Goal: Communication & Community: Share content

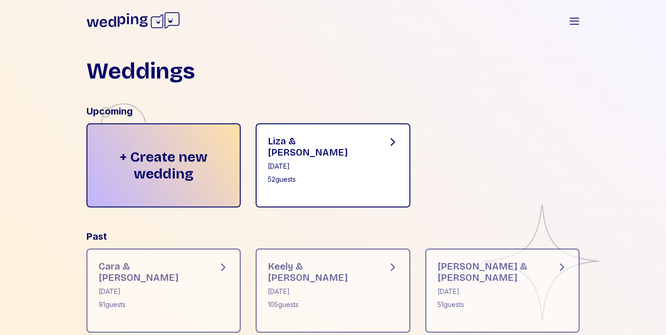
click at [290, 181] on div "[PERSON_NAME] & [PERSON_NAME] [DATE] 52 guests" at bounding box center [333, 165] width 155 height 84
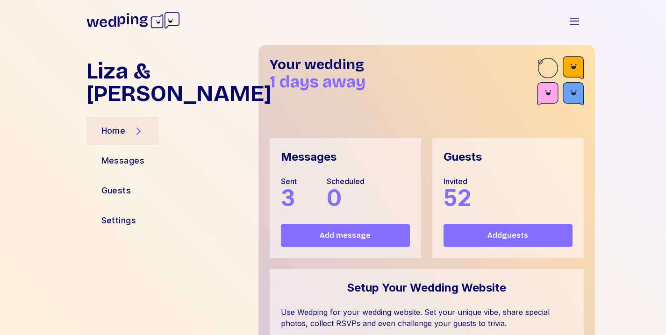
click at [345, 238] on span "Add message" at bounding box center [345, 235] width 51 height 11
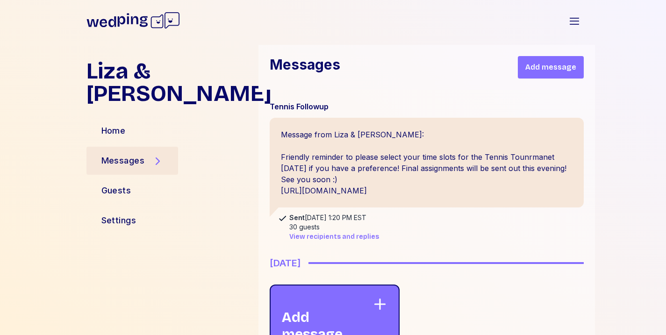
scroll to position [337, 0]
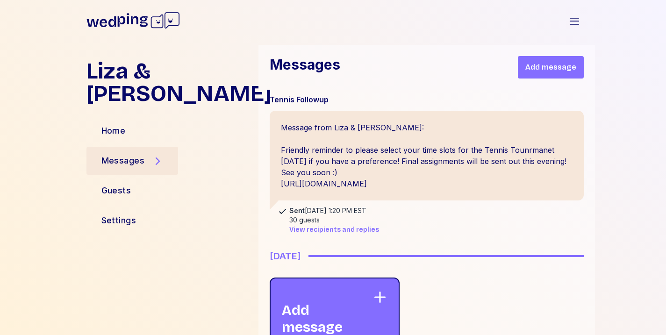
click at [531, 72] on span "Add message" at bounding box center [550, 67] width 51 height 11
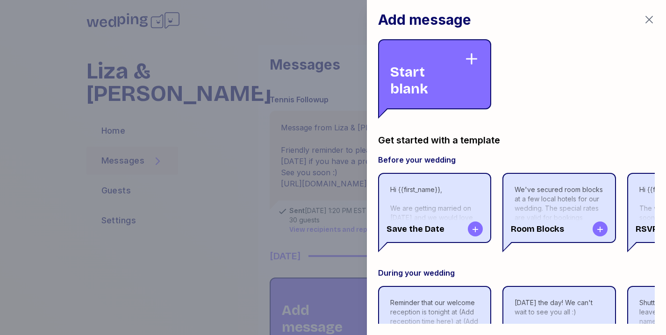
click at [451, 69] on div "Start blank" at bounding box center [427, 74] width 74 height 46
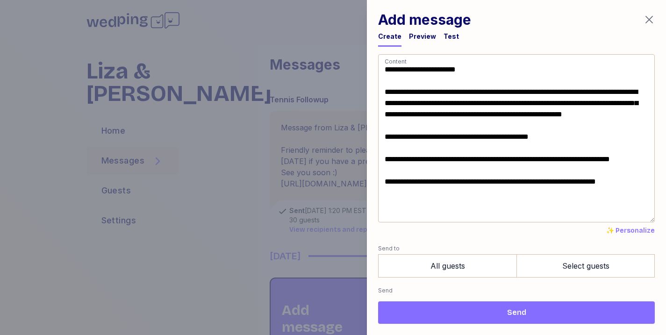
click at [518, 92] on textarea "**********" at bounding box center [516, 138] width 277 height 168
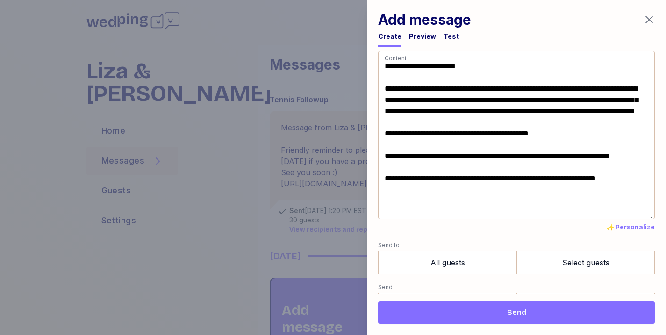
scroll to position [1, 0]
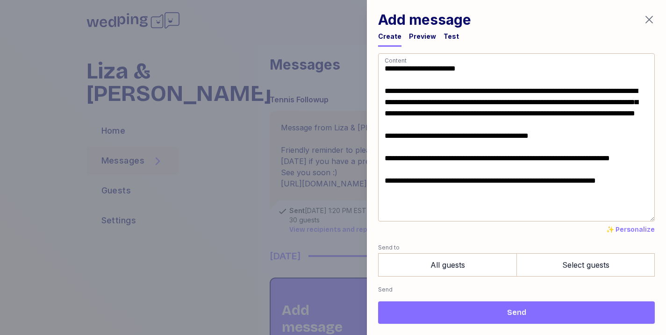
click at [463, 101] on textarea "**********" at bounding box center [516, 137] width 277 height 168
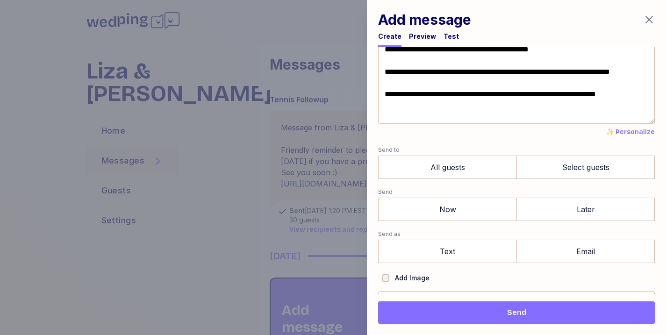
scroll to position [100, 0]
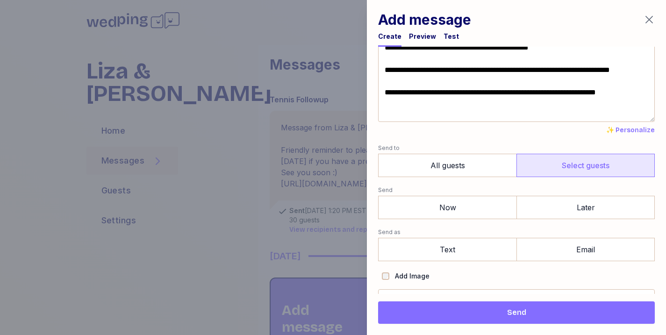
type textarea "**********"
click at [525, 163] on label "Select guests" at bounding box center [585, 165] width 138 height 23
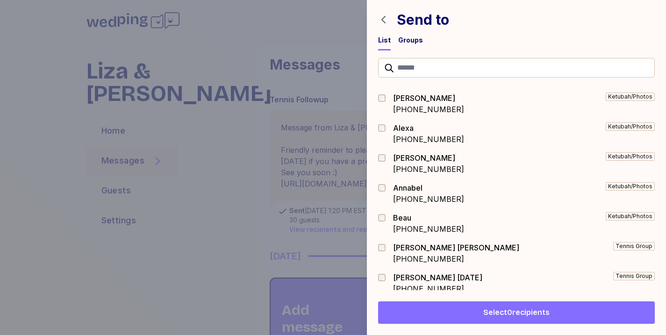
click at [405, 40] on div "Groups" at bounding box center [410, 40] width 25 height 9
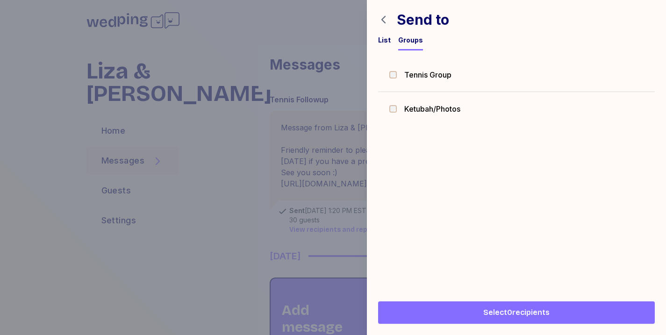
click at [396, 71] on div at bounding box center [395, 74] width 13 height 7
click at [532, 313] on span "Select 30 recipients" at bounding box center [516, 312] width 71 height 11
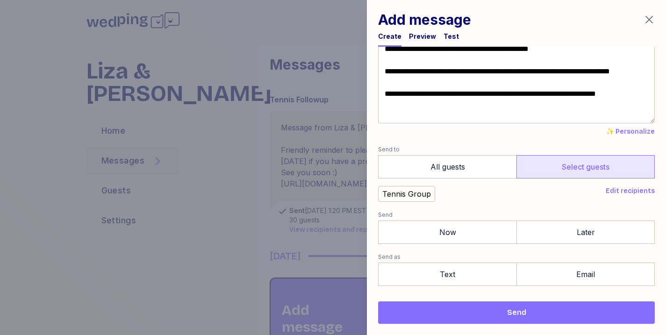
scroll to position [143, 0]
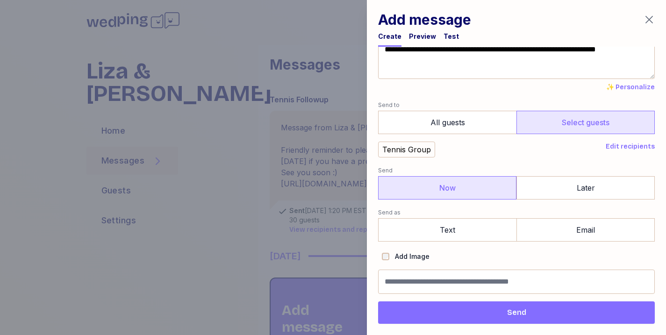
click at [478, 191] on label "Now" at bounding box center [447, 187] width 138 height 23
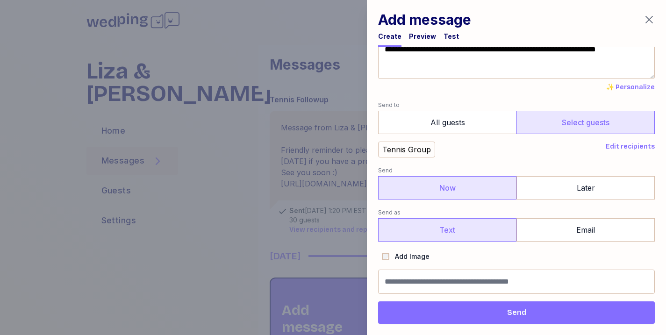
click at [475, 227] on label "Text" at bounding box center [447, 229] width 138 height 23
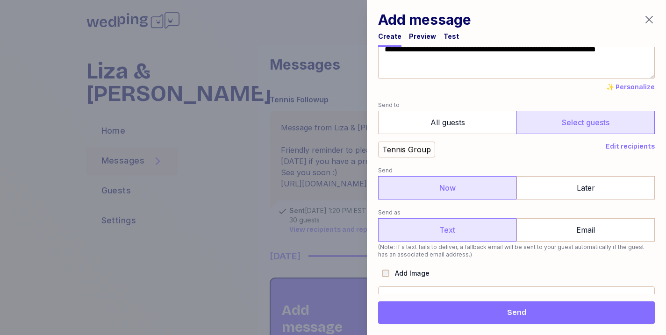
scroll to position [160, 0]
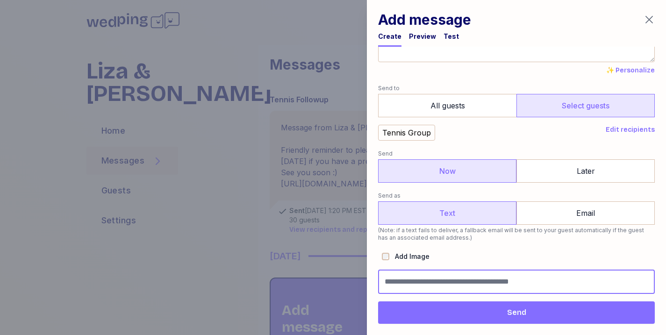
click at [417, 288] on input "Message name (optional, not shown to guests)" at bounding box center [516, 282] width 277 height 24
type input "**********"
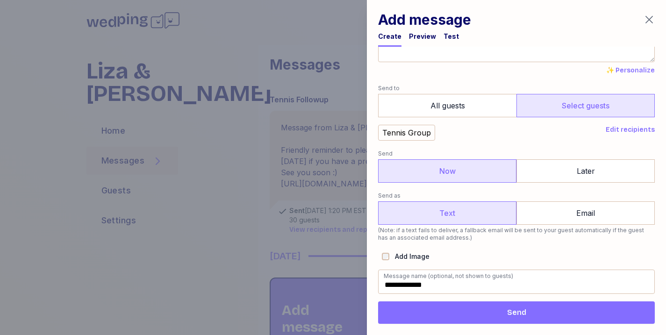
click at [419, 303] on button "Send" at bounding box center [516, 312] width 277 height 22
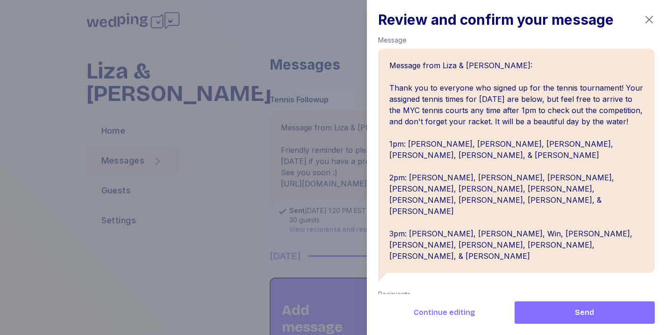
click at [556, 316] on span "Send" at bounding box center [584, 312] width 125 height 11
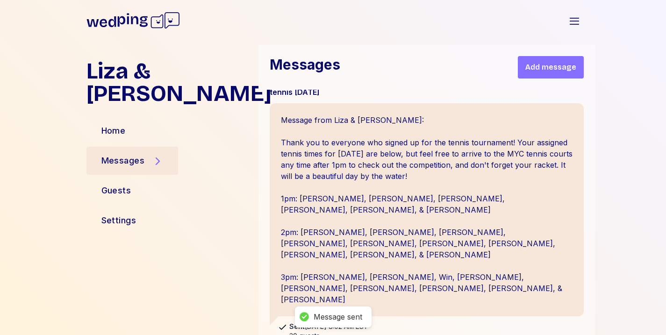
scroll to position [503, 0]
